Goal: Information Seeking & Learning: Check status

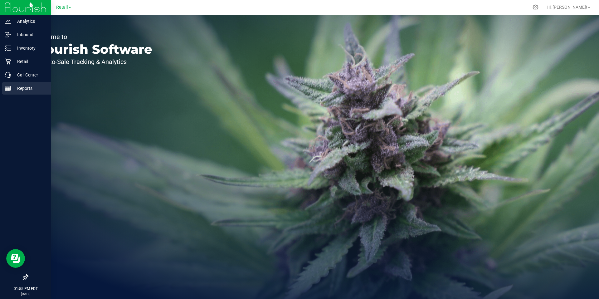
click at [12, 91] on p "Reports" at bounding box center [29, 88] width 37 height 7
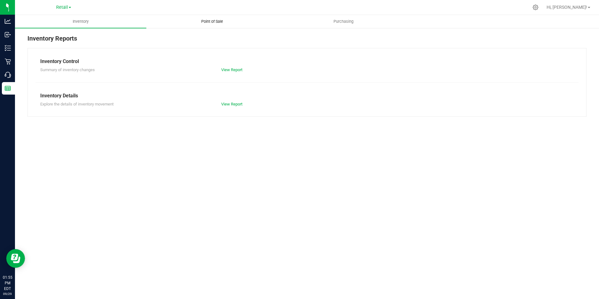
click at [217, 22] on span "Point of Sale" at bounding box center [212, 22] width 39 height 6
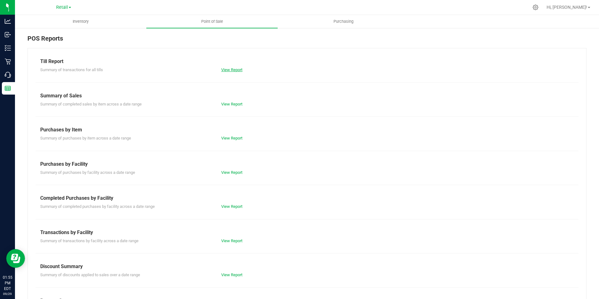
click at [230, 69] on link "View Report" at bounding box center [231, 69] width 21 height 5
